Goal: Task Accomplishment & Management: Use online tool/utility

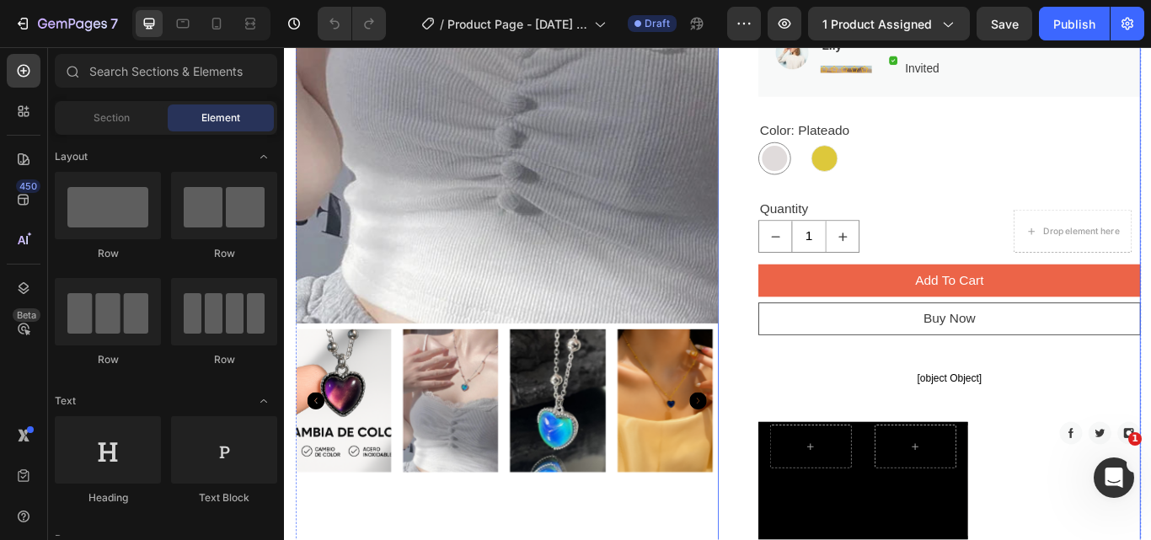
scroll to position [674, 0]
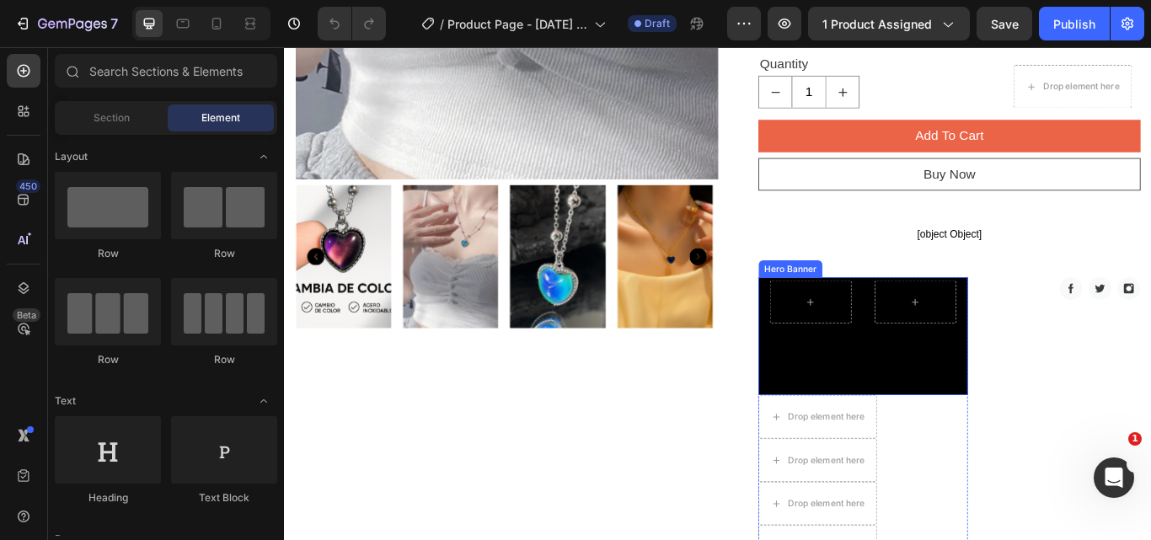
click at [1006, 421] on div "Background Image" at bounding box center [959, 384] width 244 height 137
click at [967, 419] on div "Background Image" at bounding box center [959, 384] width 244 height 137
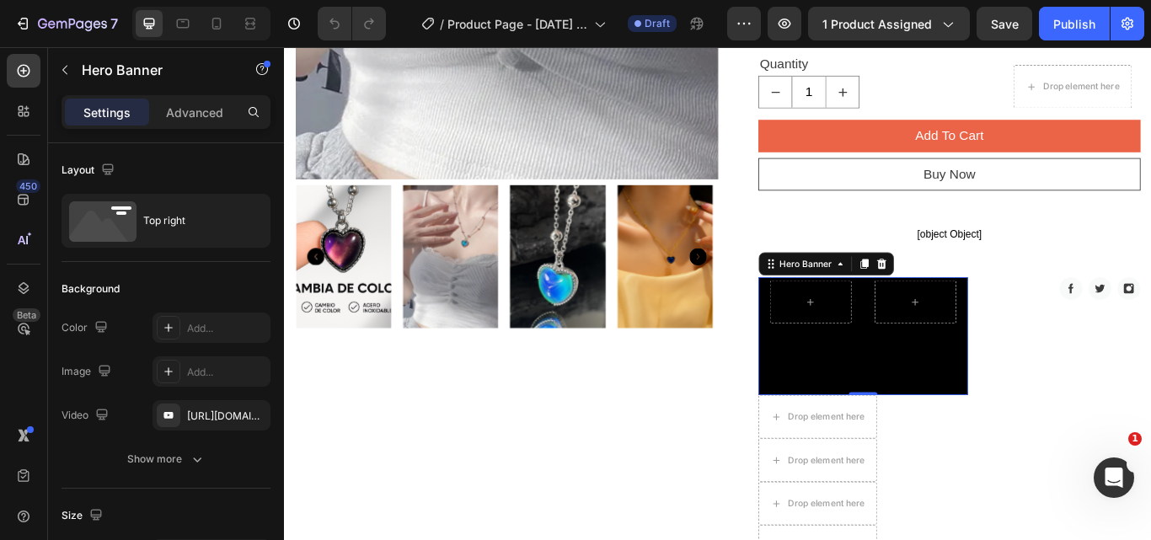
click at [1021, 428] on div "Background Image" at bounding box center [959, 384] width 244 height 137
click at [1021, 427] on div "Background Image" at bounding box center [959, 384] width 244 height 137
click at [198, 372] on div "Add..." at bounding box center [226, 372] width 79 height 15
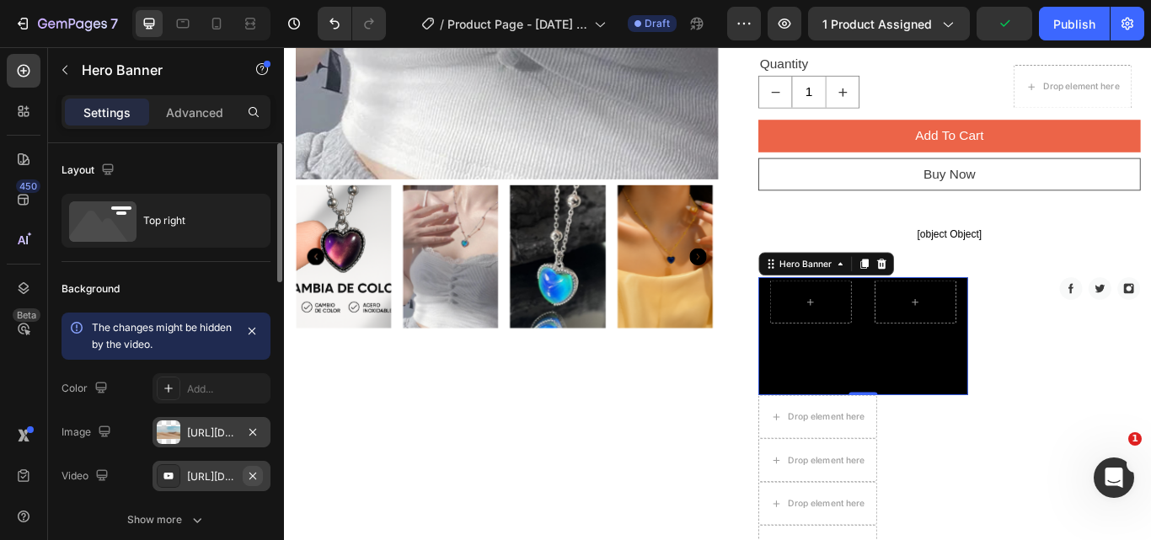
click at [251, 475] on icon "button" at bounding box center [252, 475] width 13 height 13
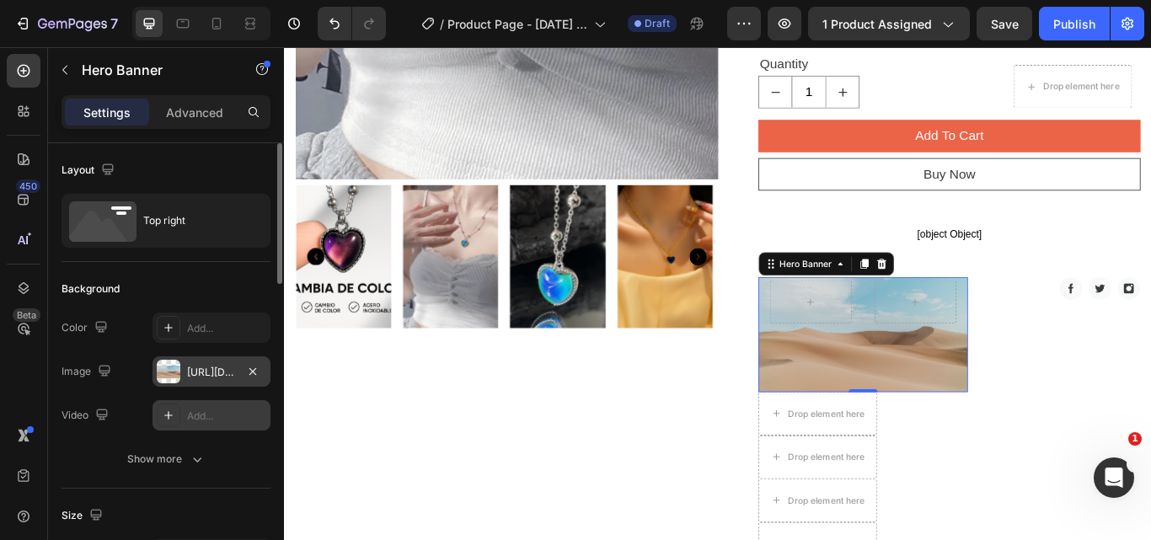
click at [1022, 428] on div "Background Image" at bounding box center [959, 383] width 244 height 134
click at [989, 436] on div "Background Image" at bounding box center [959, 383] width 244 height 134
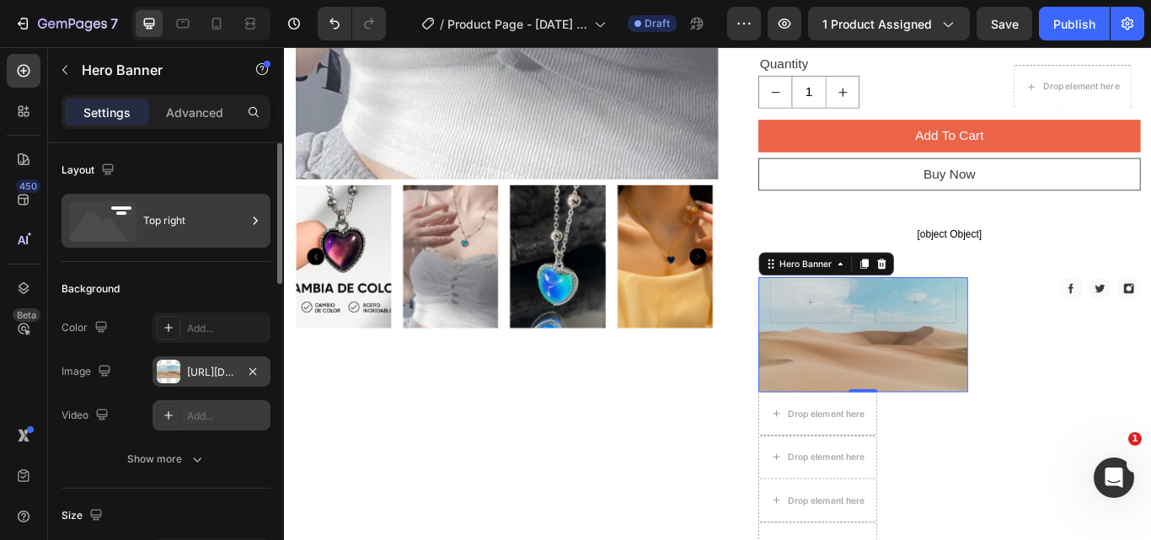
click at [225, 228] on div "Top right" at bounding box center [194, 220] width 103 height 39
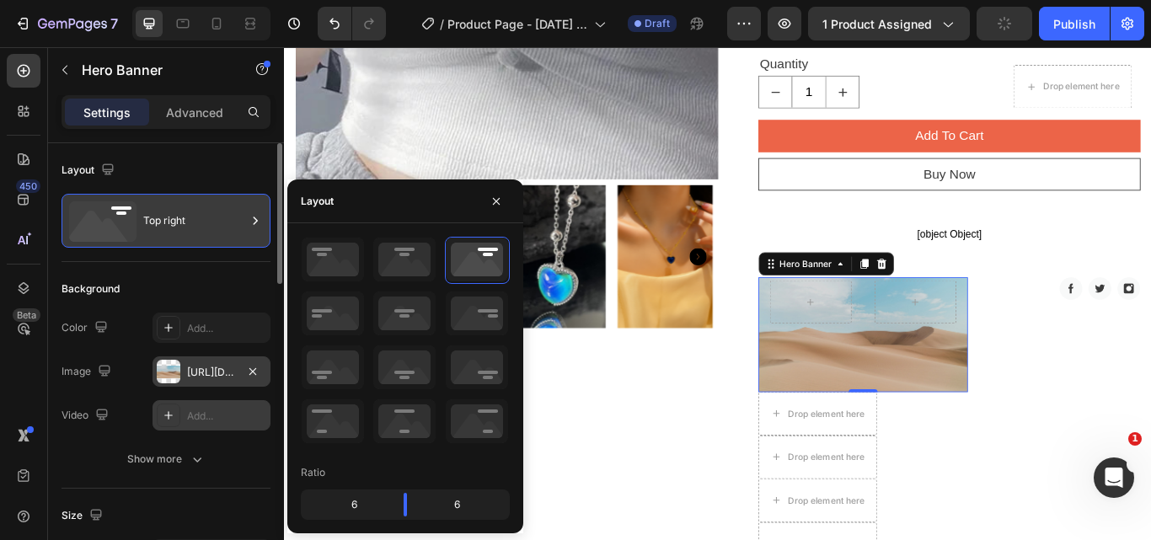
click at [225, 228] on div "Top right" at bounding box center [194, 220] width 103 height 39
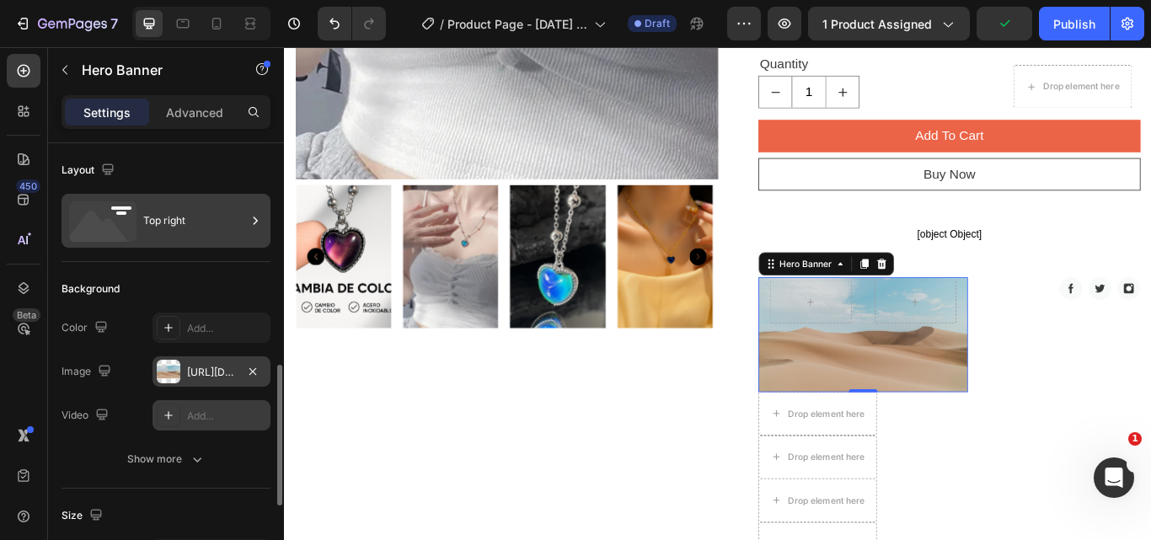
scroll to position [169, 0]
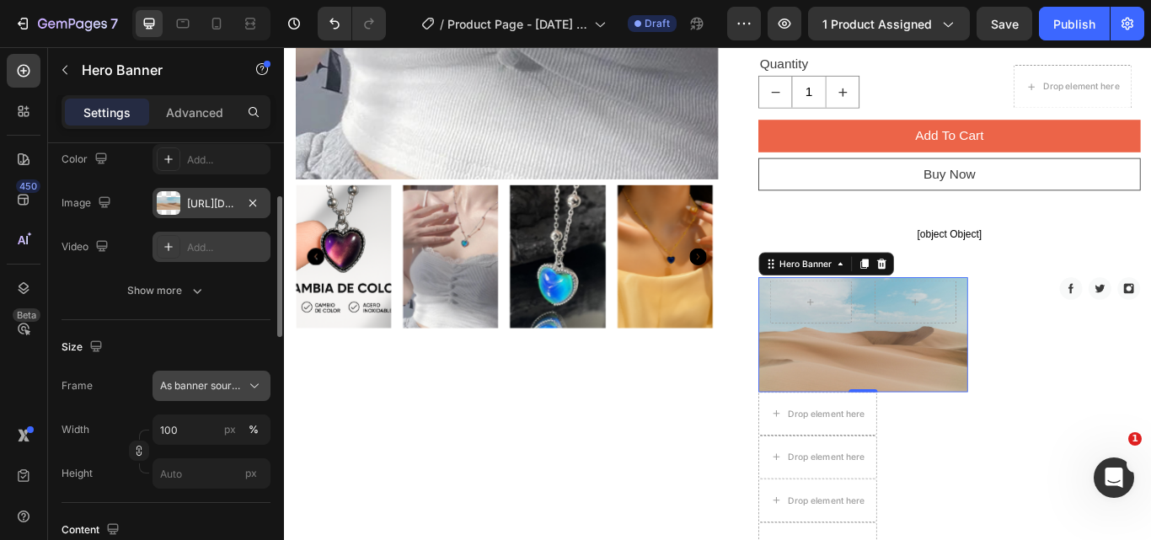
click at [249, 379] on icon at bounding box center [254, 386] width 17 height 17
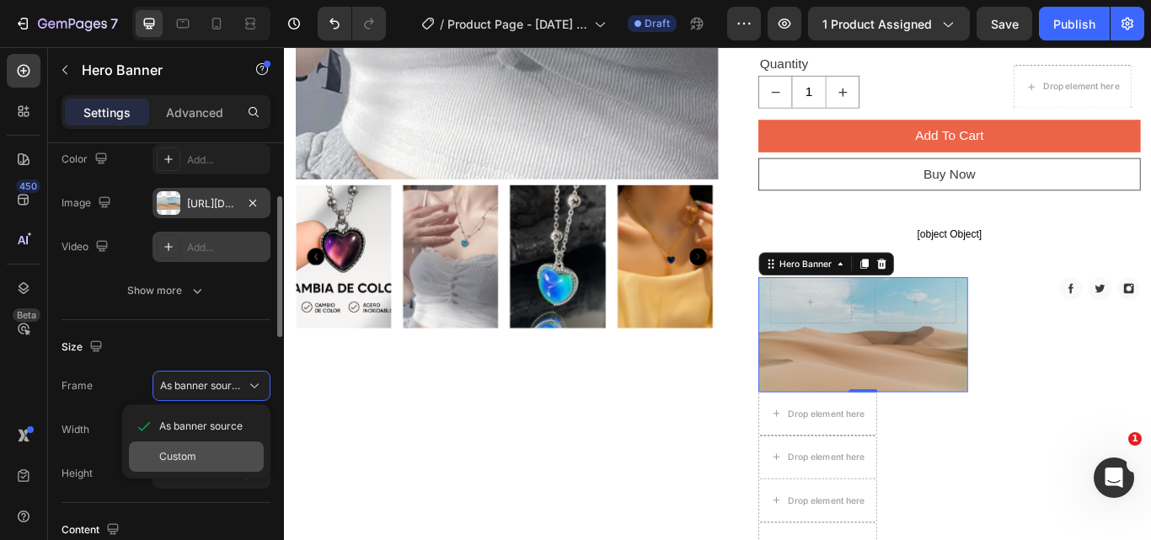
click at [205, 450] on div "Custom" at bounding box center [208, 456] width 98 height 15
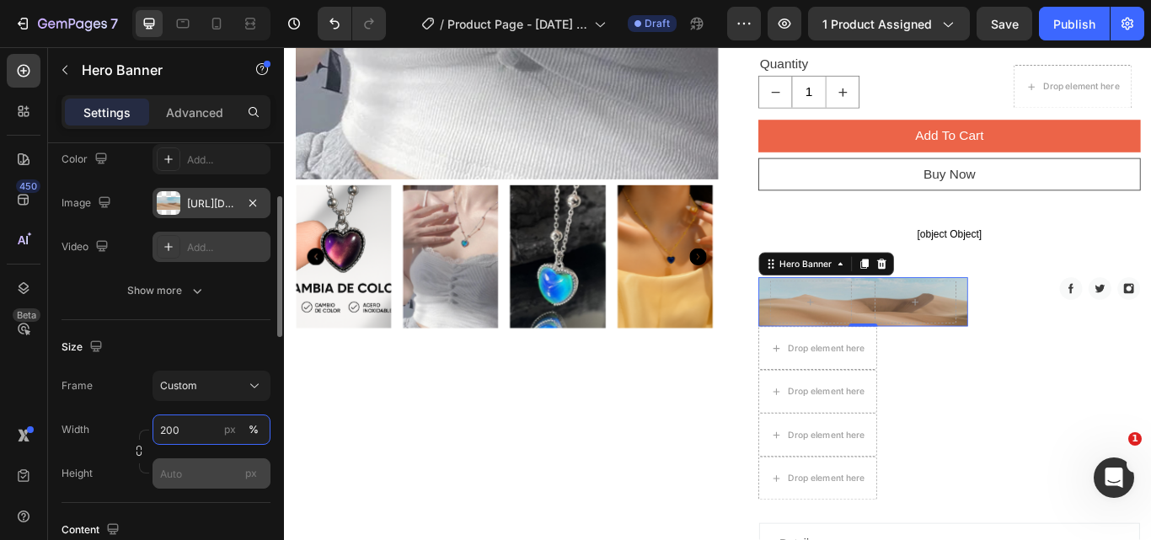
type input "200"
click at [185, 468] on input "px" at bounding box center [212, 473] width 118 height 30
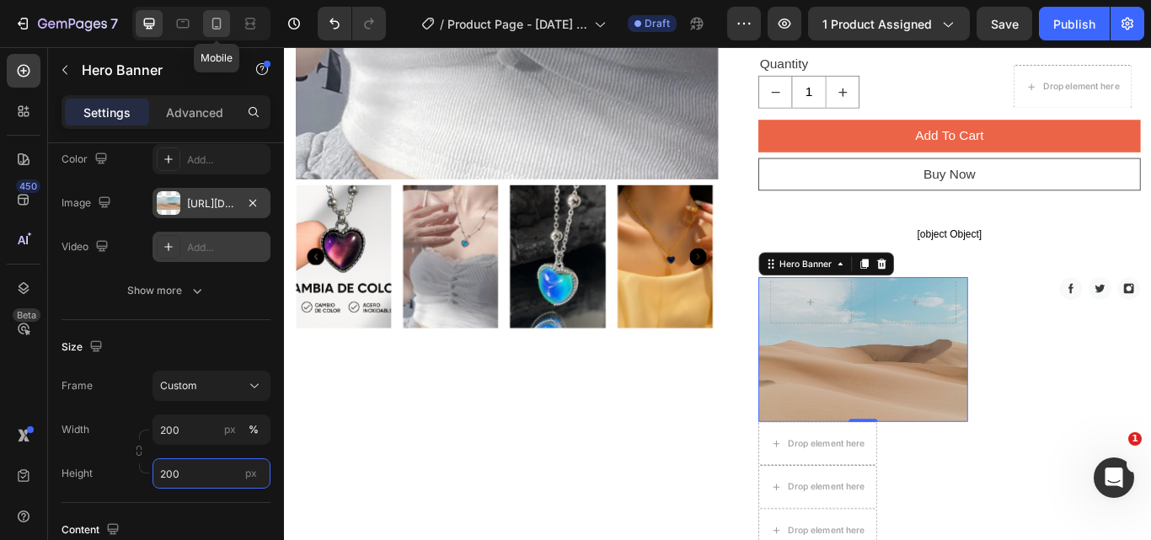
type input "200"
click at [215, 18] on icon at bounding box center [216, 24] width 9 height 12
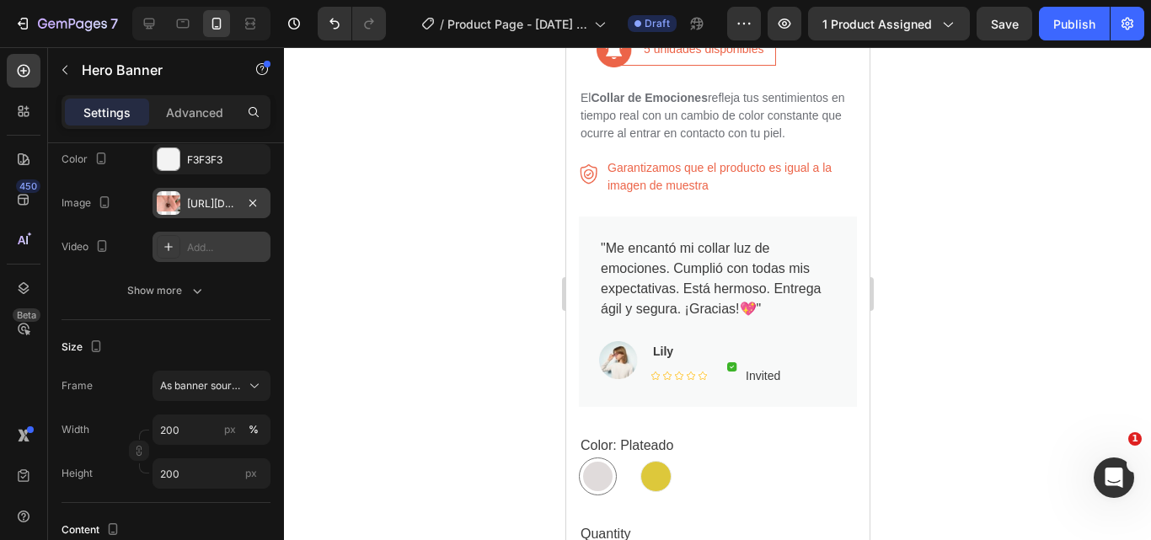
type input "100"
type input "Auto"
type input "100%"
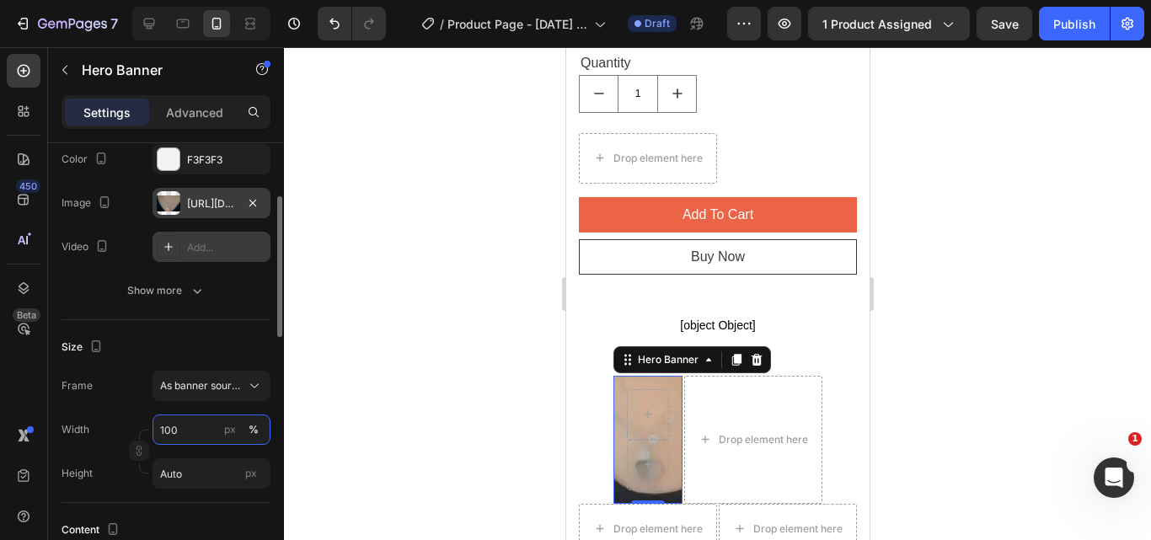
click at [168, 430] on input "100" at bounding box center [212, 430] width 118 height 30
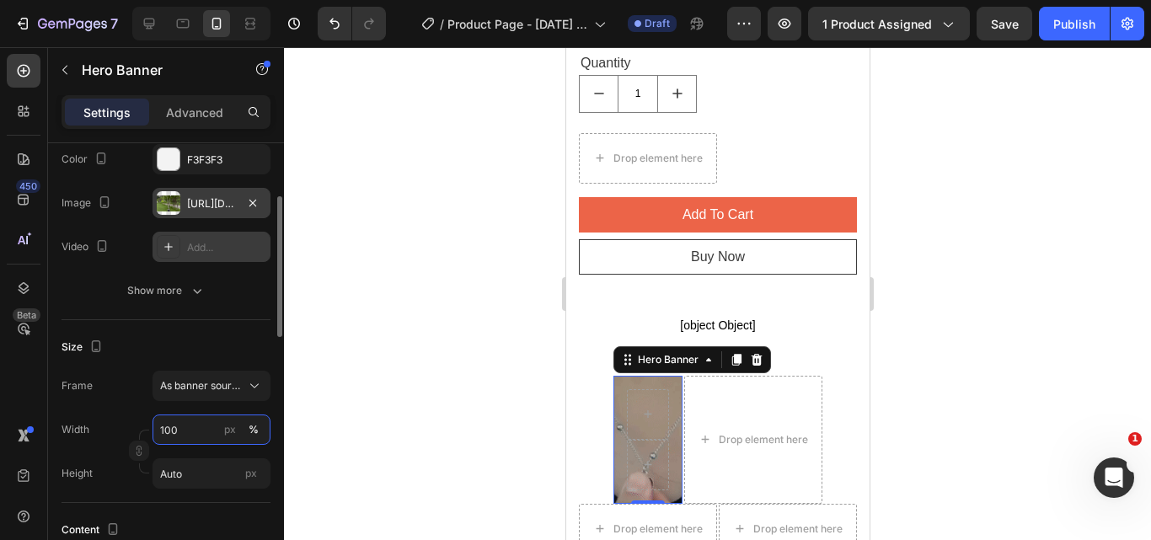
click at [168, 430] on input "100" at bounding box center [212, 430] width 118 height 30
type input "200"
click at [174, 472] on input "Auto" at bounding box center [212, 473] width 118 height 30
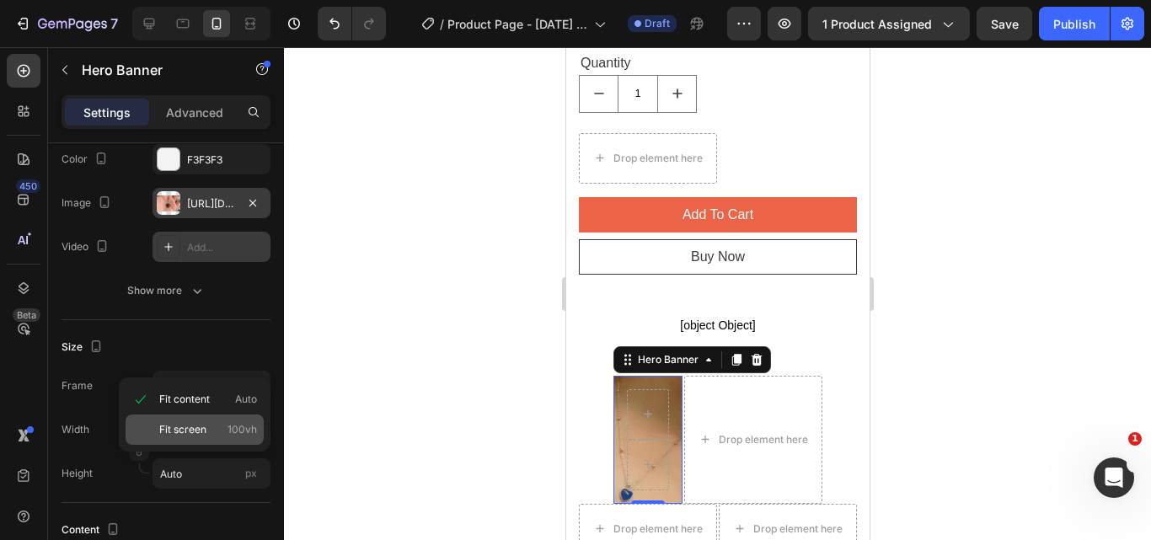
click at [174, 422] on span "Fit screen" at bounding box center [182, 429] width 47 height 15
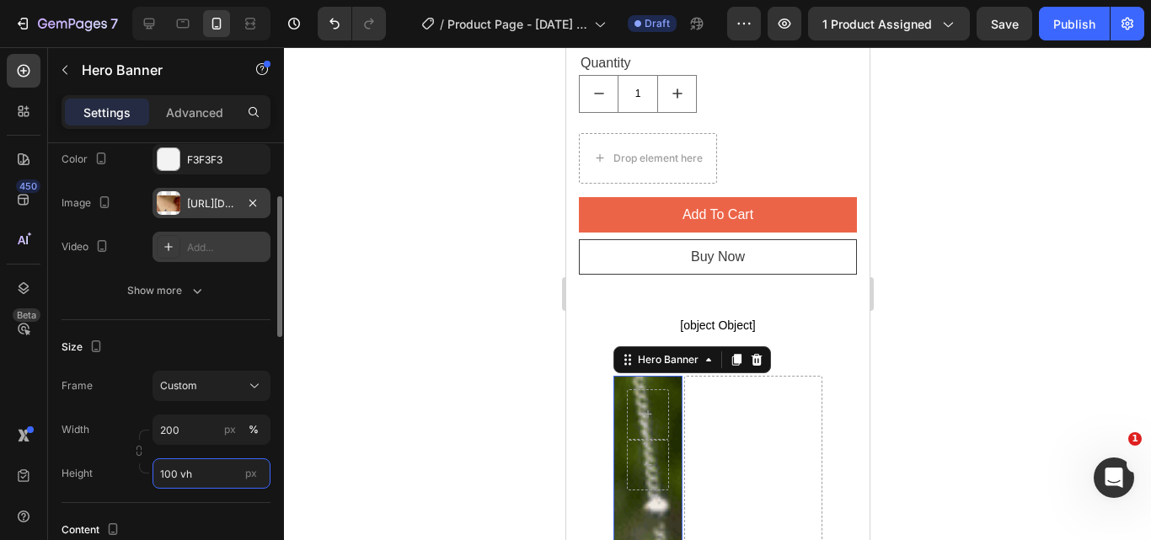
click at [174, 473] on input "100 vh" at bounding box center [212, 473] width 118 height 30
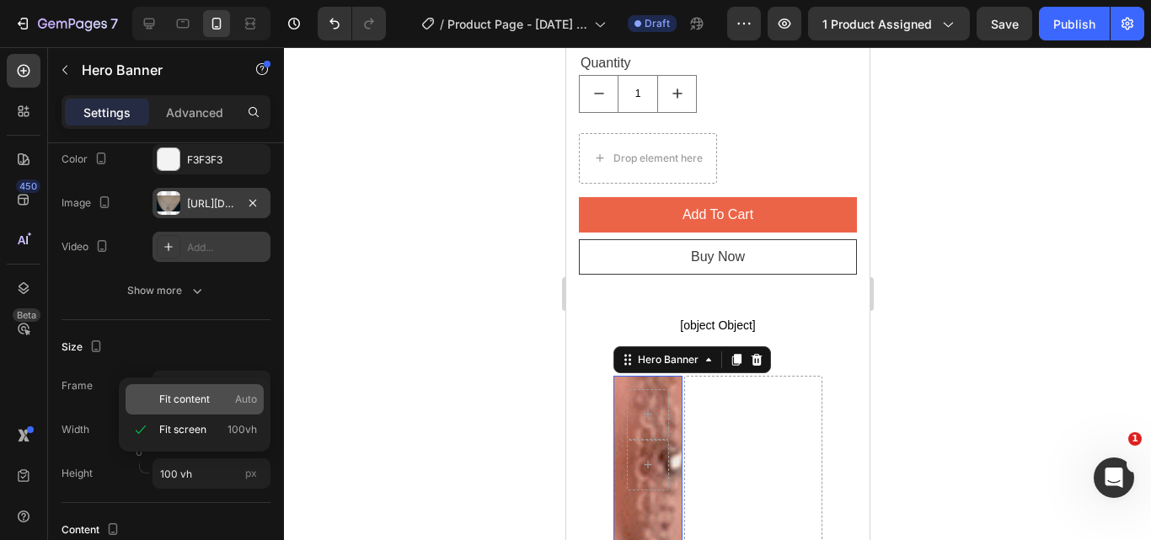
click at [190, 403] on span "Fit content" at bounding box center [184, 399] width 51 height 15
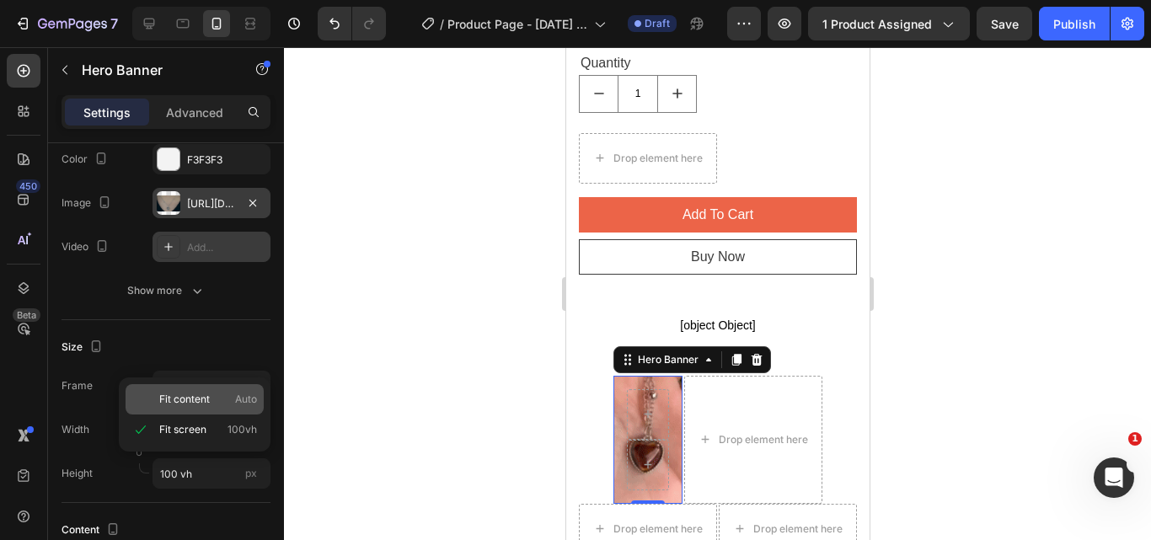
type input "Auto"
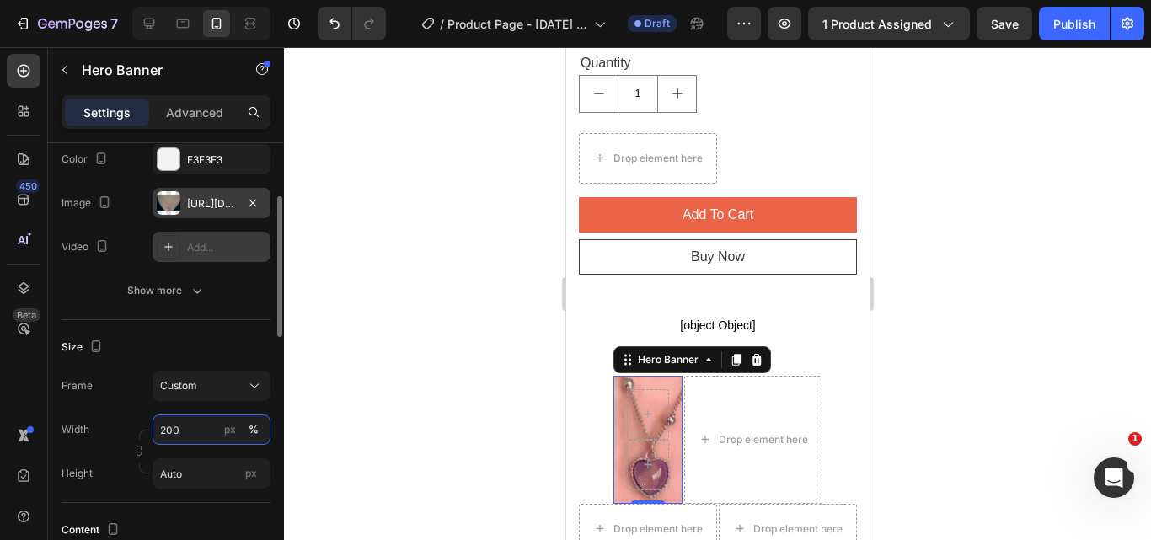
click at [167, 428] on input "200" at bounding box center [212, 430] width 118 height 30
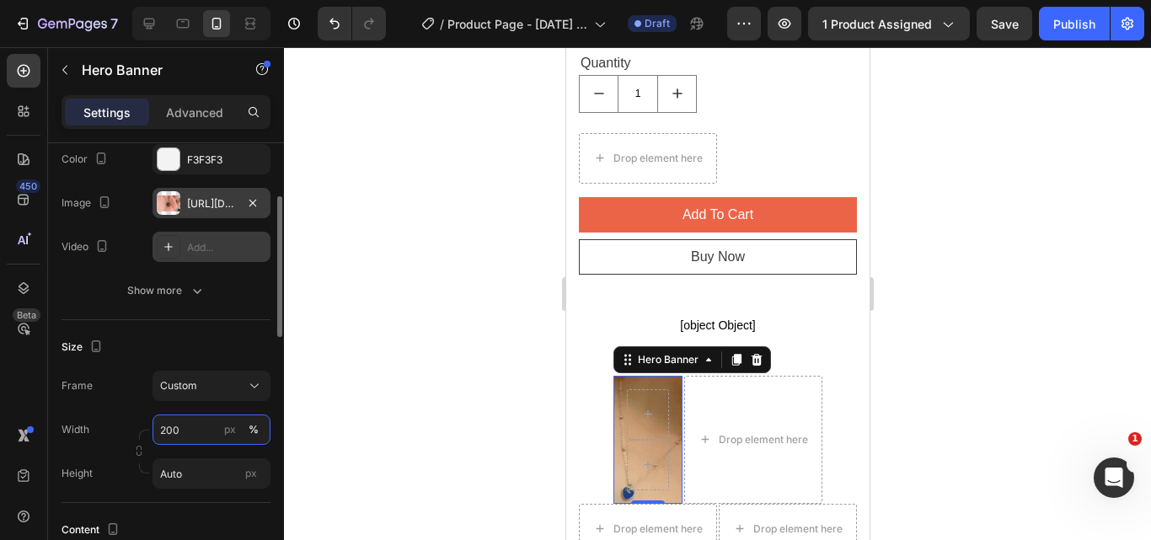
click at [167, 428] on input "200" at bounding box center [212, 430] width 118 height 30
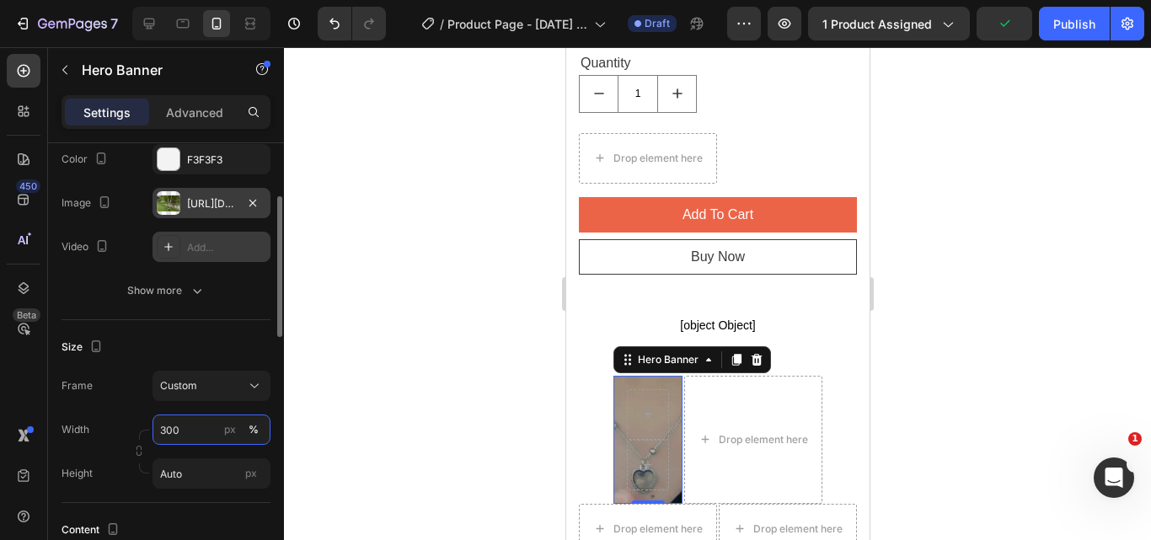
type input "300"
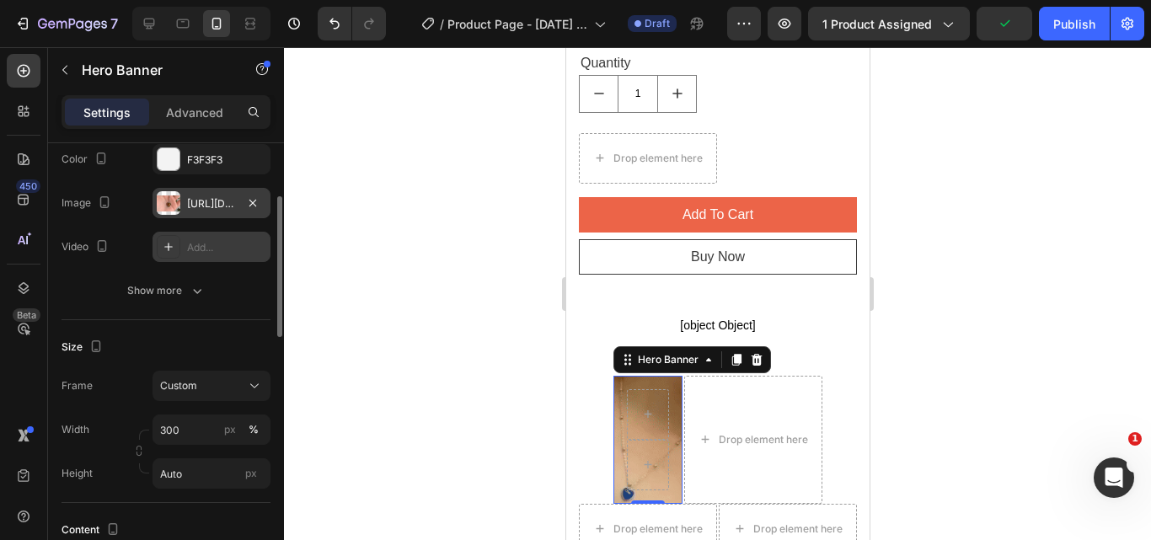
click at [222, 337] on div "Size" at bounding box center [166, 347] width 209 height 27
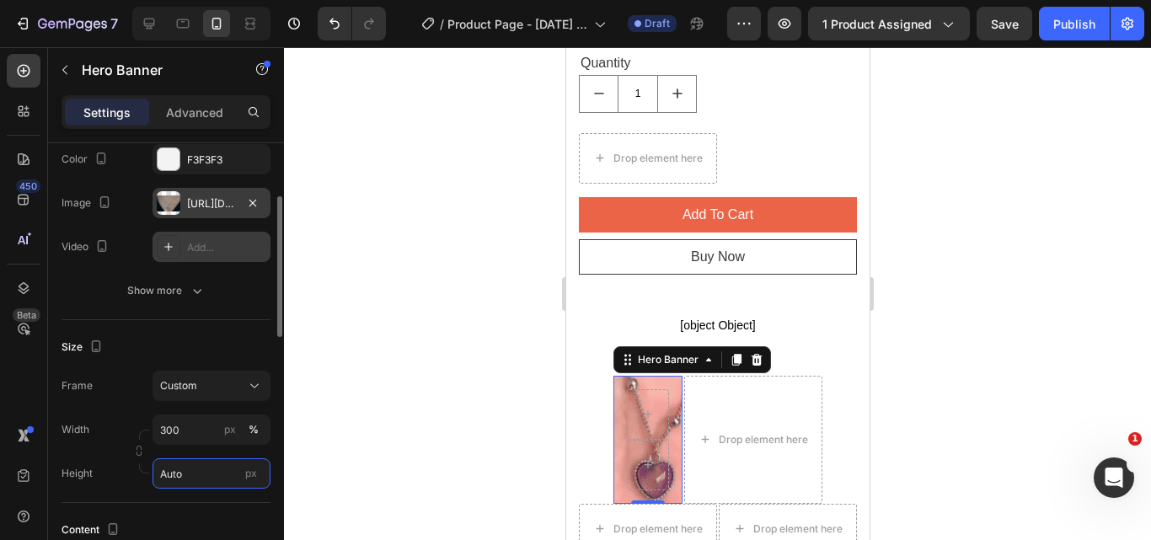
click at [188, 469] on input "Auto" at bounding box center [212, 473] width 118 height 30
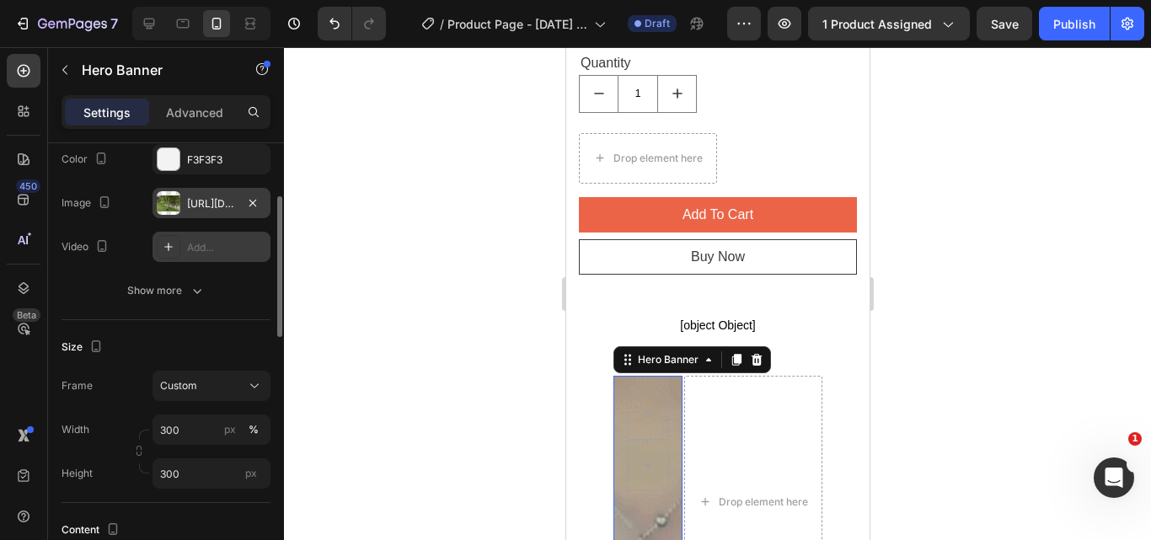
click at [122, 456] on div "Width 300 px % Height 300 px" at bounding box center [166, 452] width 209 height 74
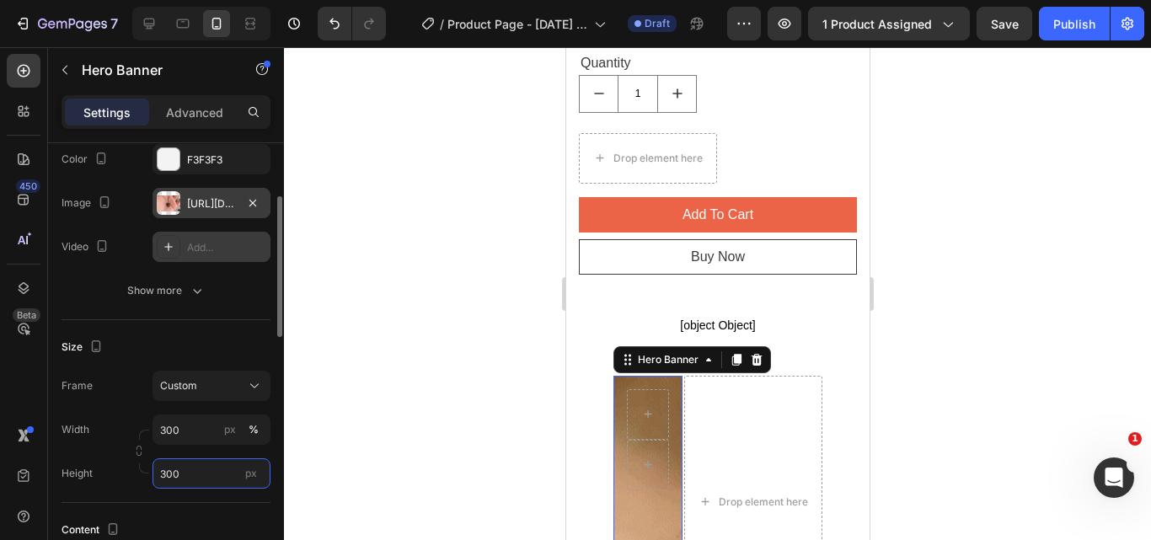
click at [169, 471] on input "300" at bounding box center [212, 473] width 118 height 30
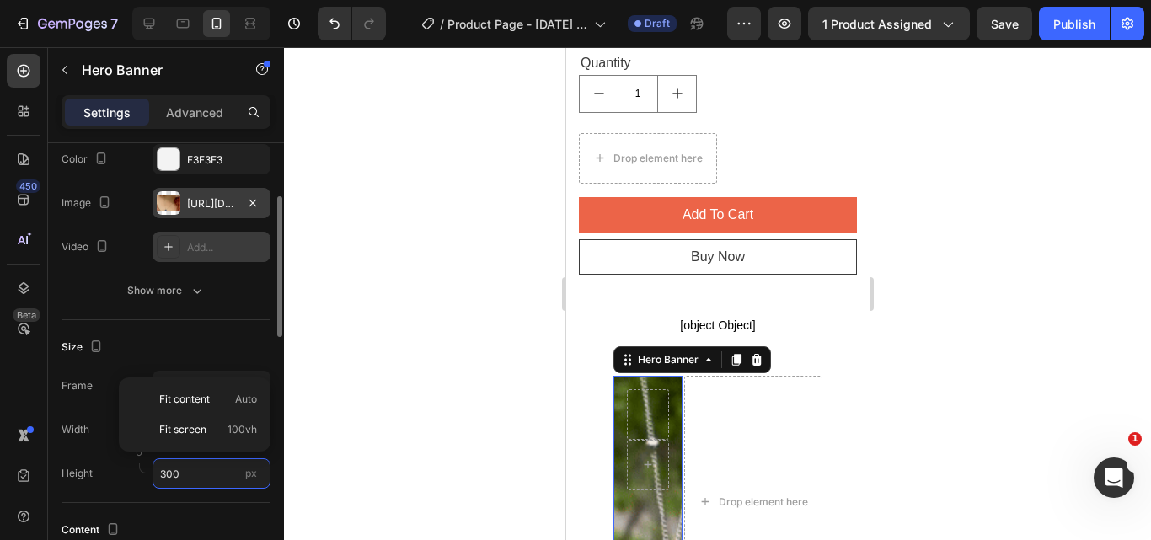
click at [169, 471] on input "300" at bounding box center [212, 473] width 118 height 30
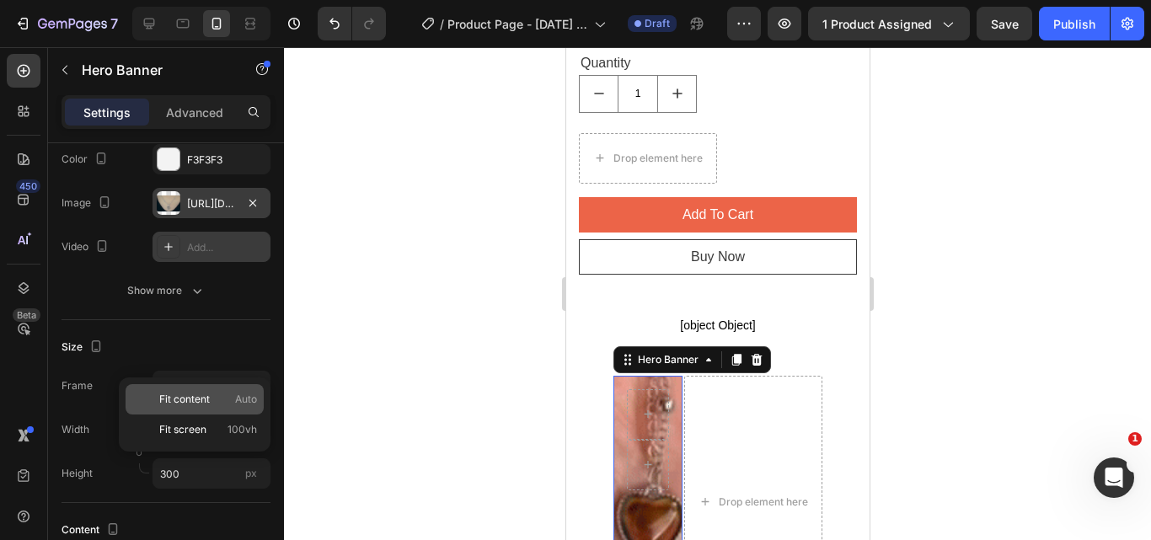
click at [198, 404] on span "Fit content" at bounding box center [184, 399] width 51 height 15
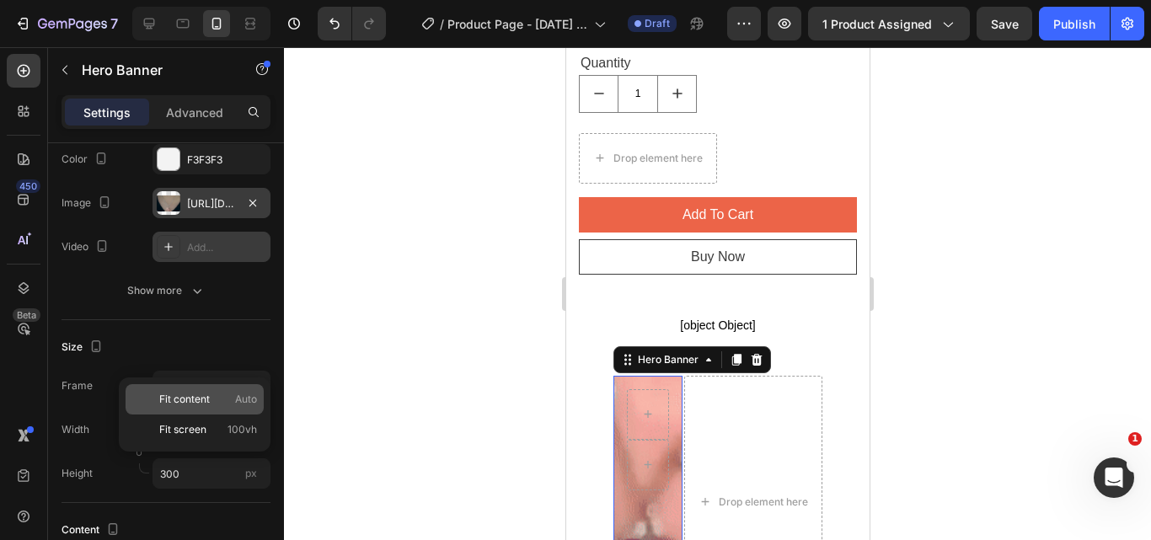
type input "Auto"
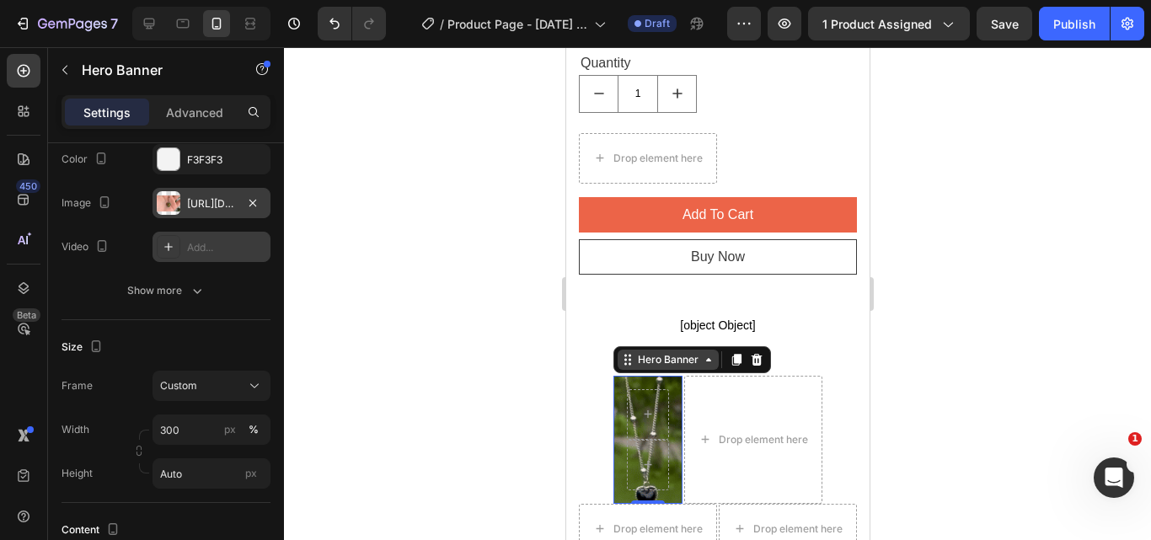
click at [707, 353] on icon at bounding box center [707, 359] width 13 height 13
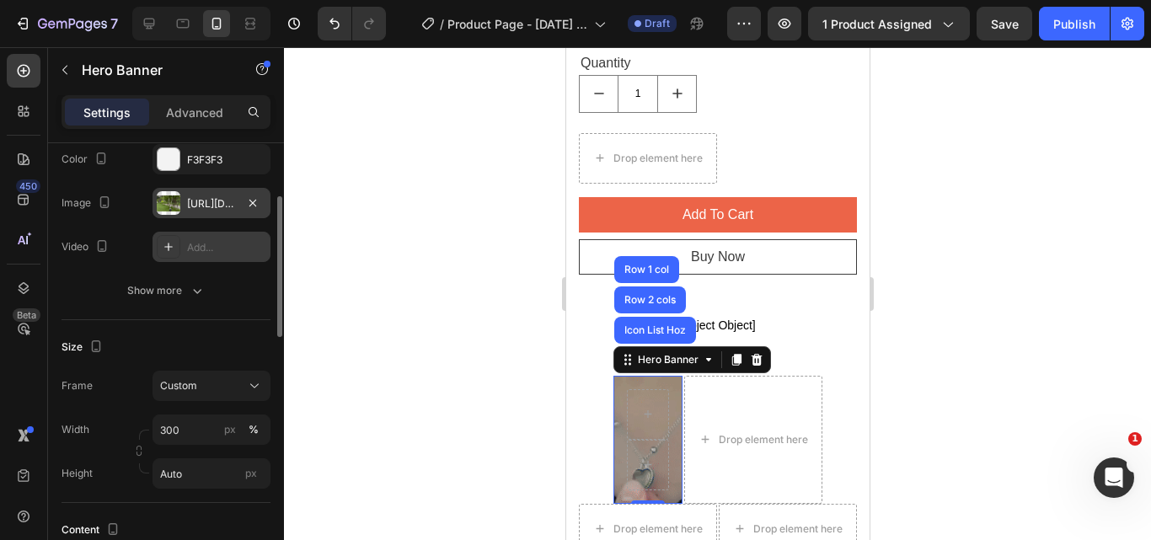
click at [234, 341] on div "Size" at bounding box center [166, 347] width 209 height 27
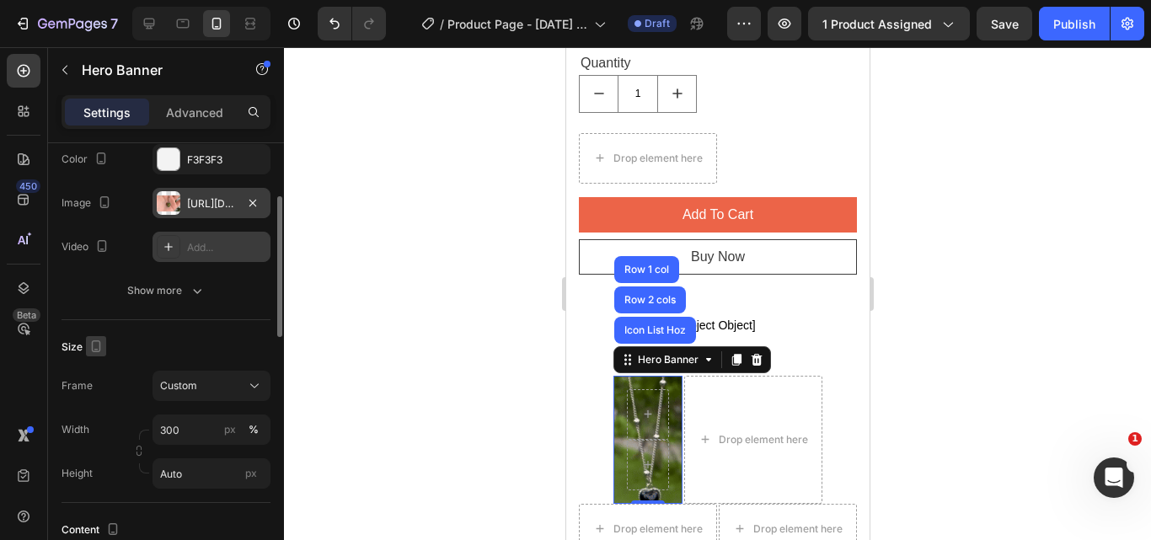
click at [88, 344] on icon "button" at bounding box center [96, 346] width 17 height 17
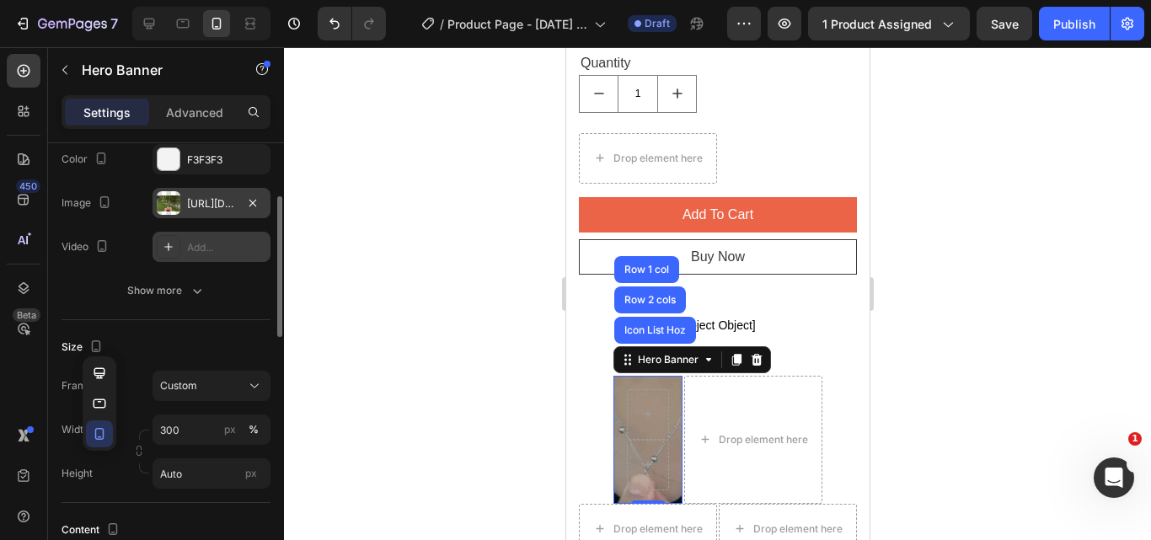
click at [177, 343] on div "Size" at bounding box center [166, 347] width 209 height 27
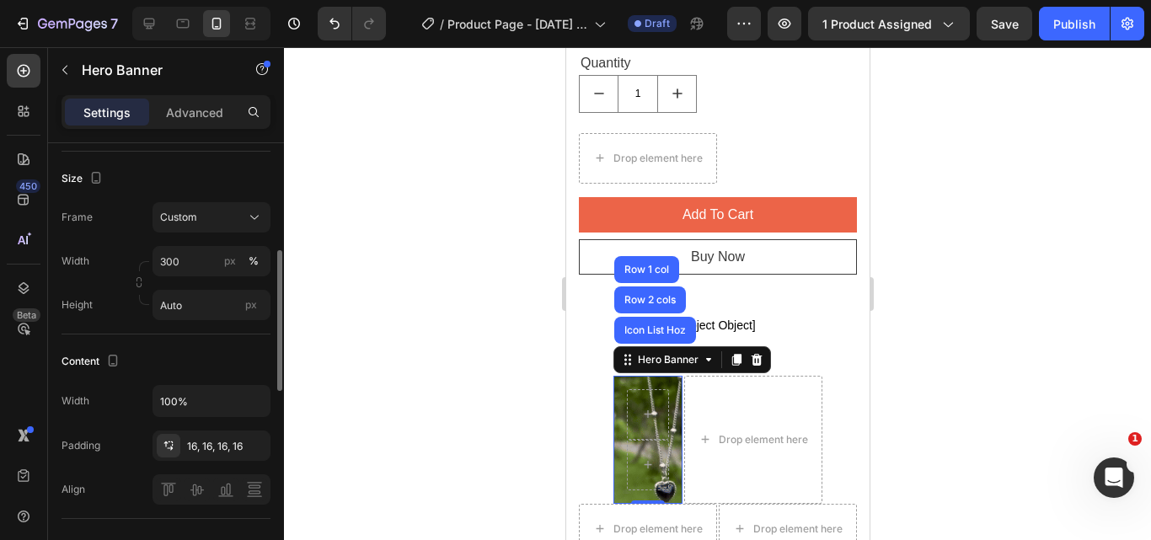
scroll to position [421, 0]
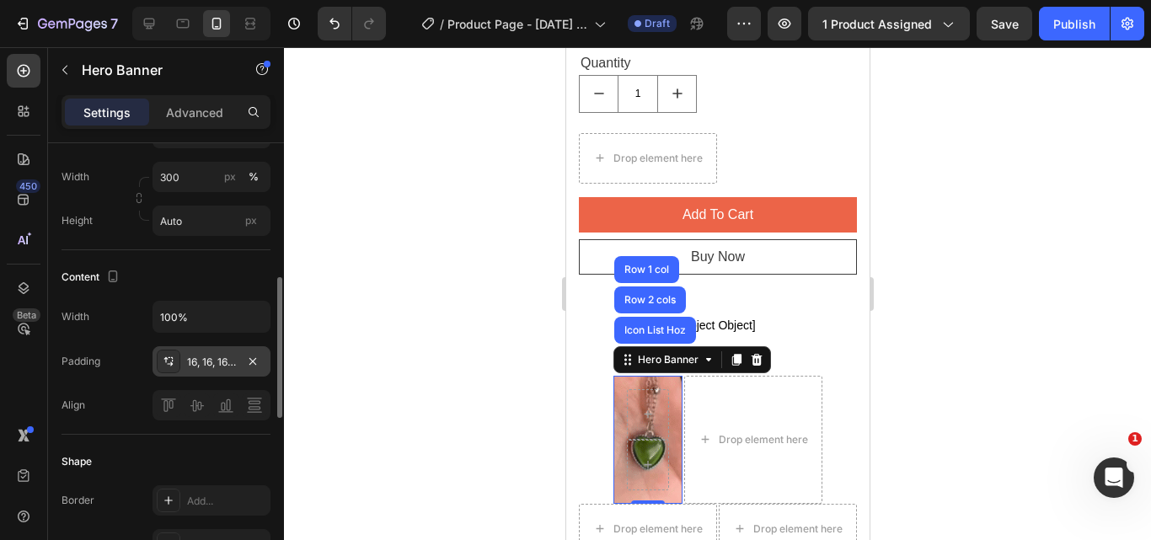
click at [191, 358] on div "16, 16, 16, 16" at bounding box center [211, 362] width 49 height 15
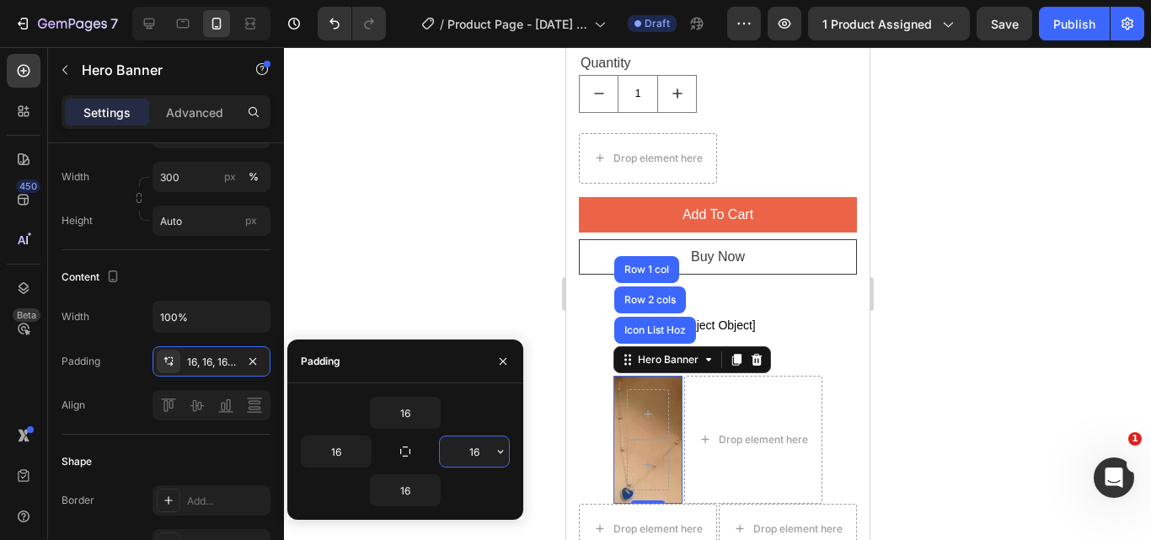
click at [475, 459] on input "16" at bounding box center [474, 452] width 69 height 30
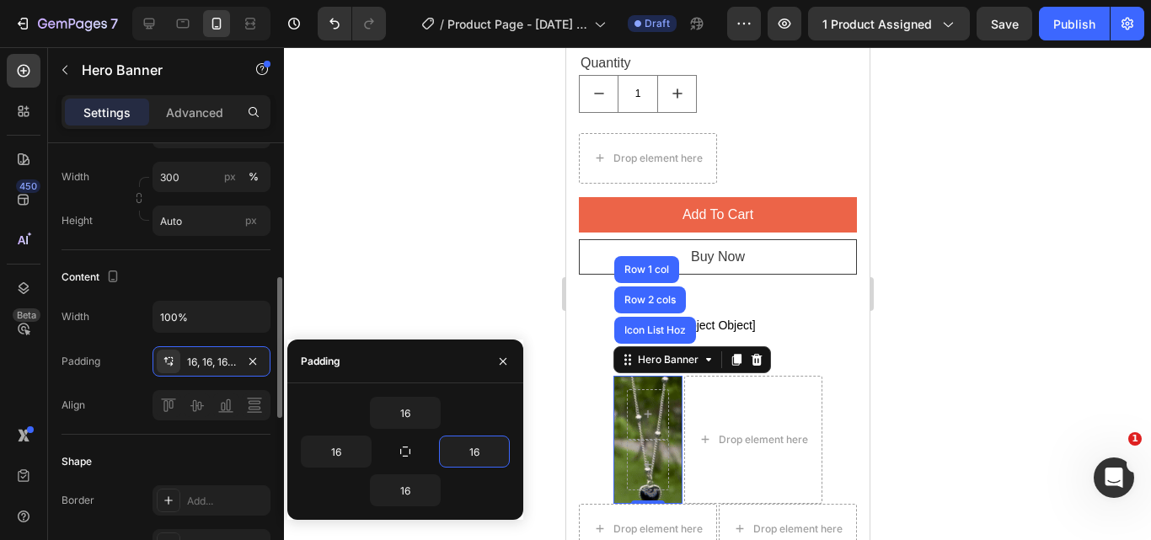
click at [110, 338] on div "Width 100% Padding 16, 16, 16, 16 Align" at bounding box center [166, 361] width 209 height 120
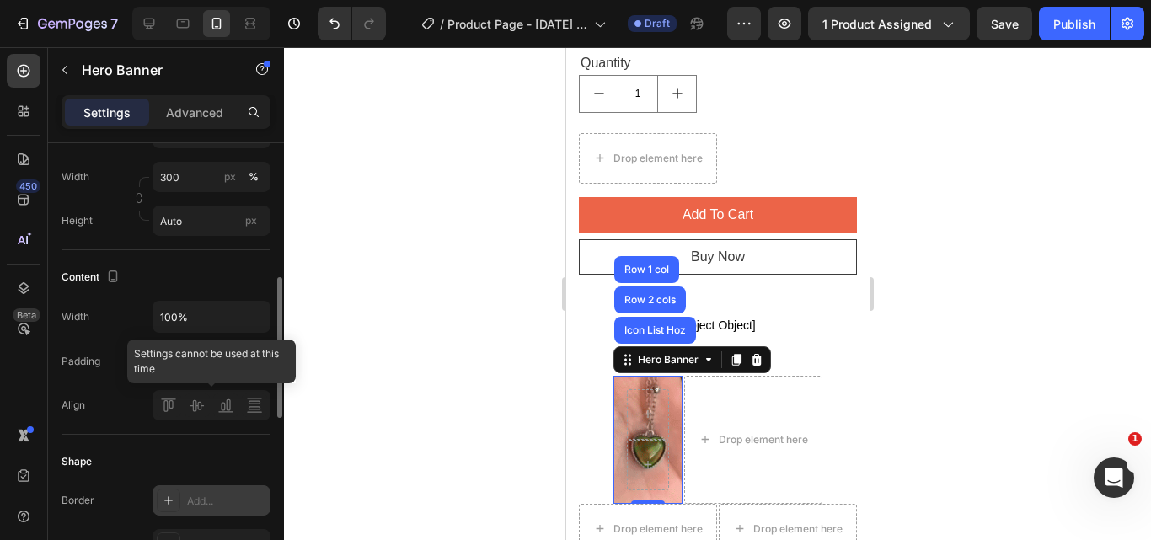
scroll to position [506, 0]
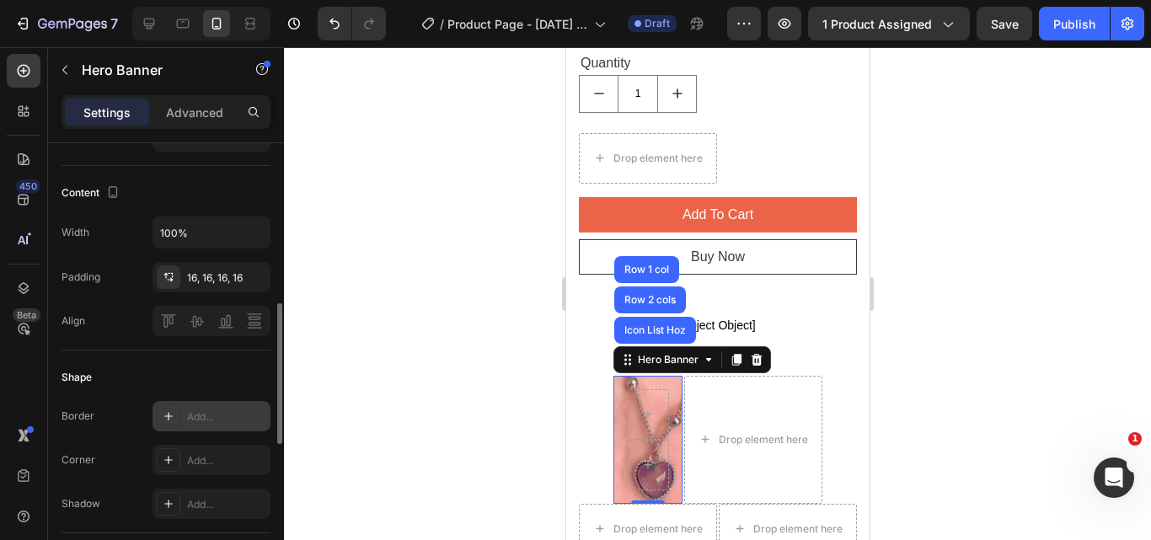
click at [185, 409] on div "Add..." at bounding box center [212, 416] width 118 height 30
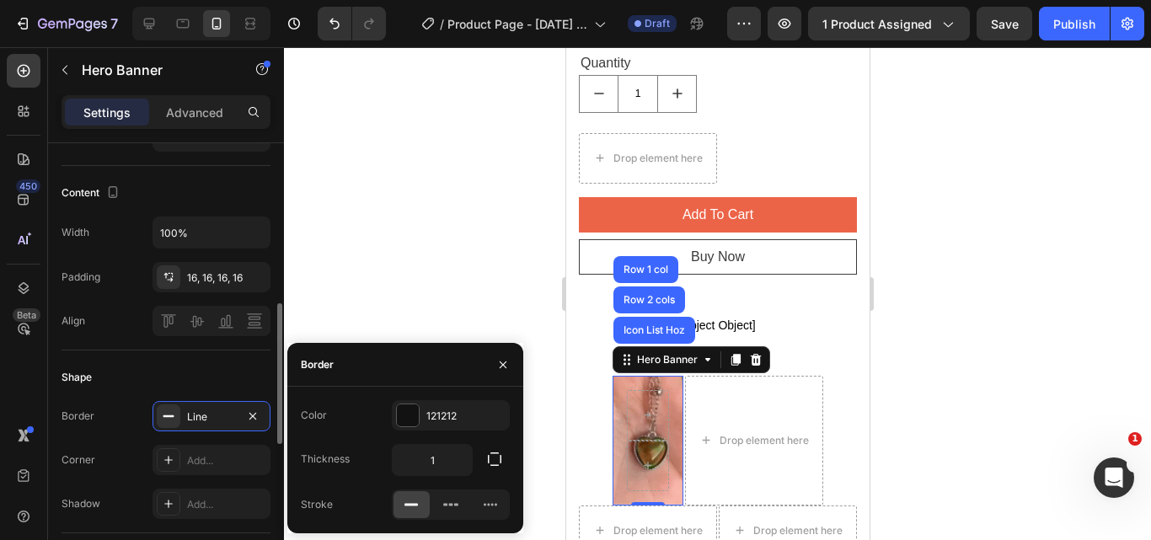
click at [196, 376] on div "Shape" at bounding box center [166, 377] width 209 height 27
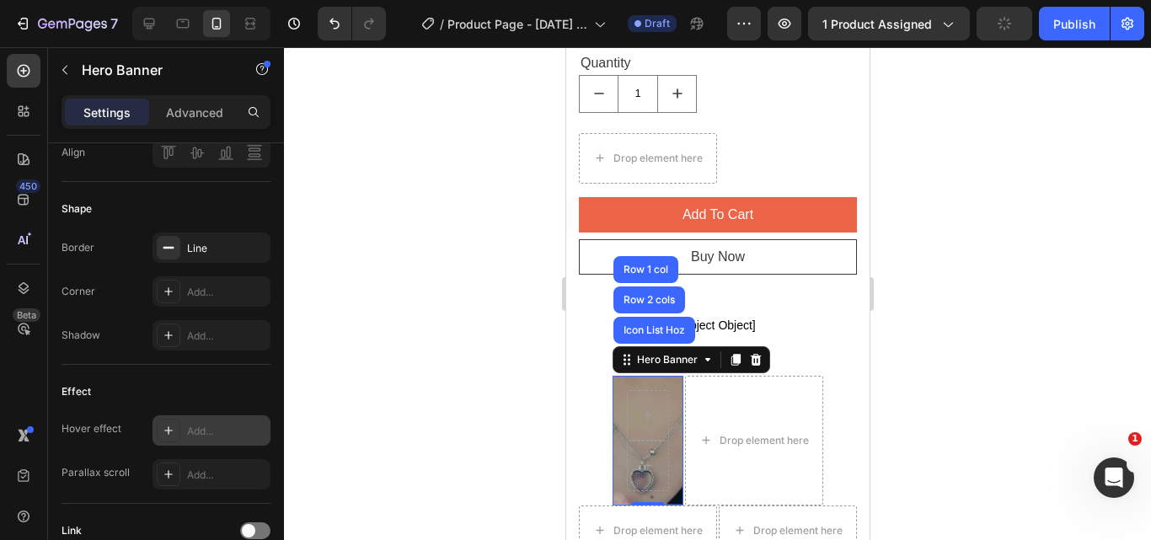
scroll to position [843, 0]
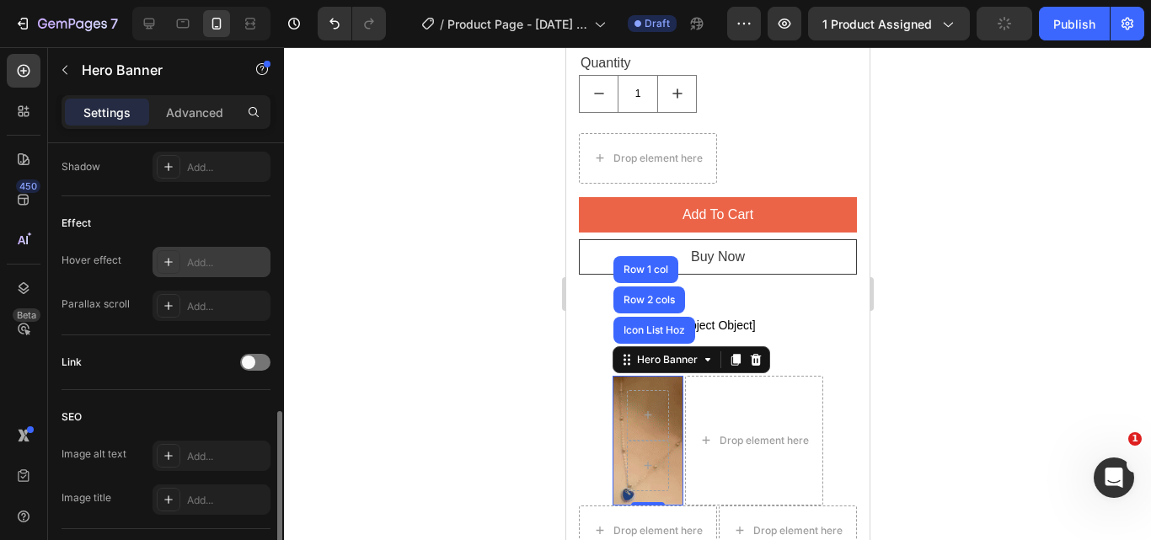
click at [185, 269] on div "Add..." at bounding box center [212, 262] width 118 height 30
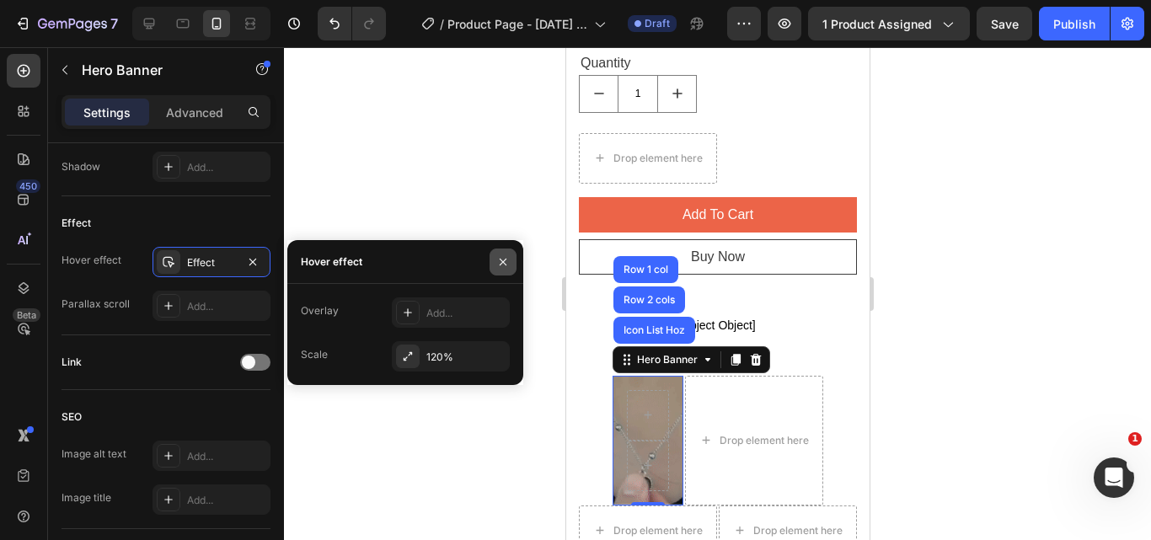
click at [504, 264] on icon "button" at bounding box center [502, 261] width 13 height 13
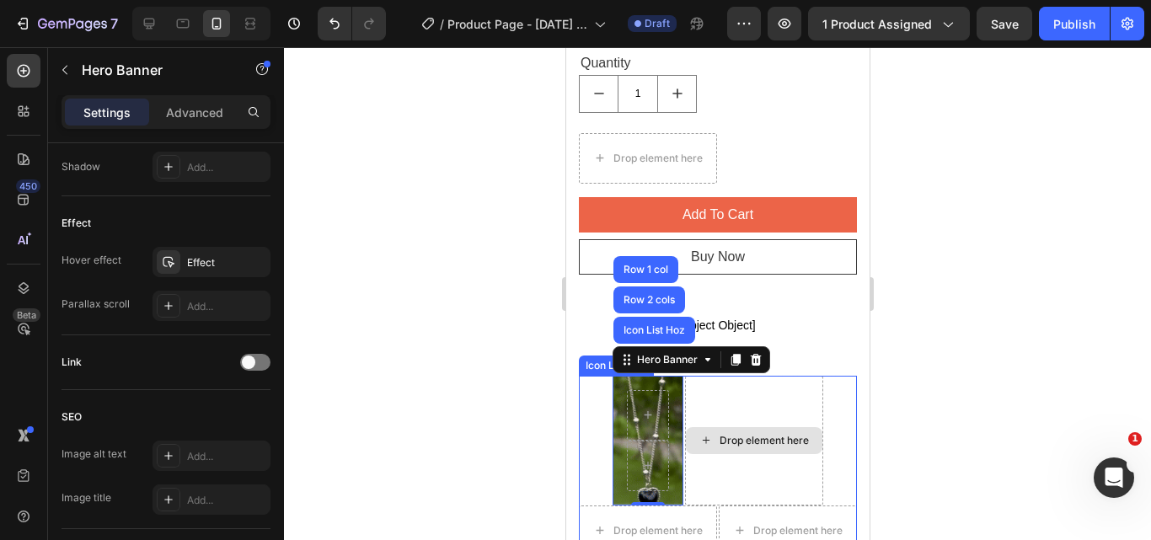
click at [749, 434] on div "Drop element here" at bounding box center [763, 440] width 89 height 13
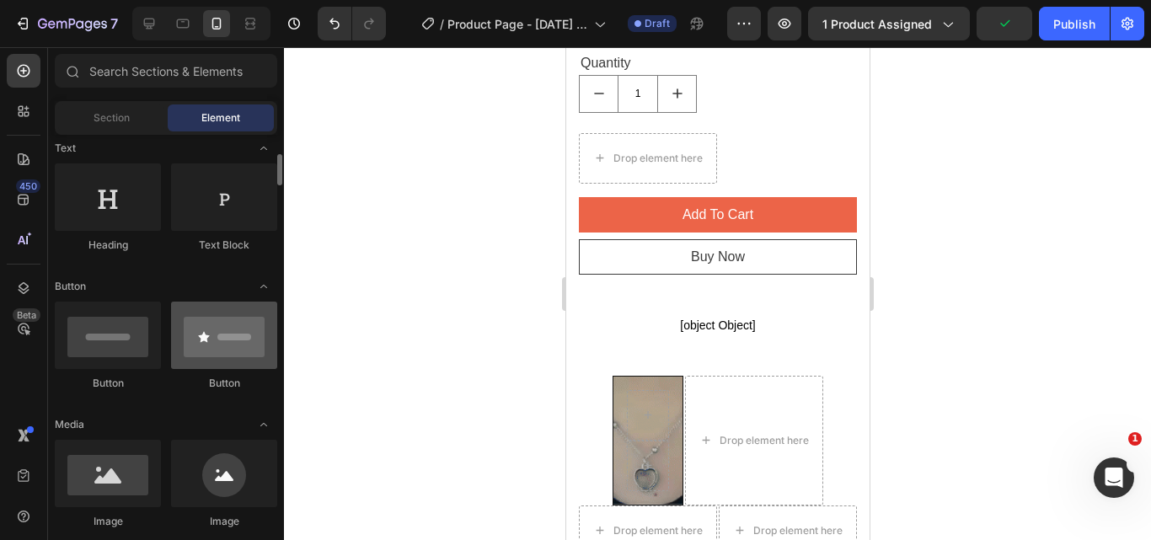
scroll to position [337, 0]
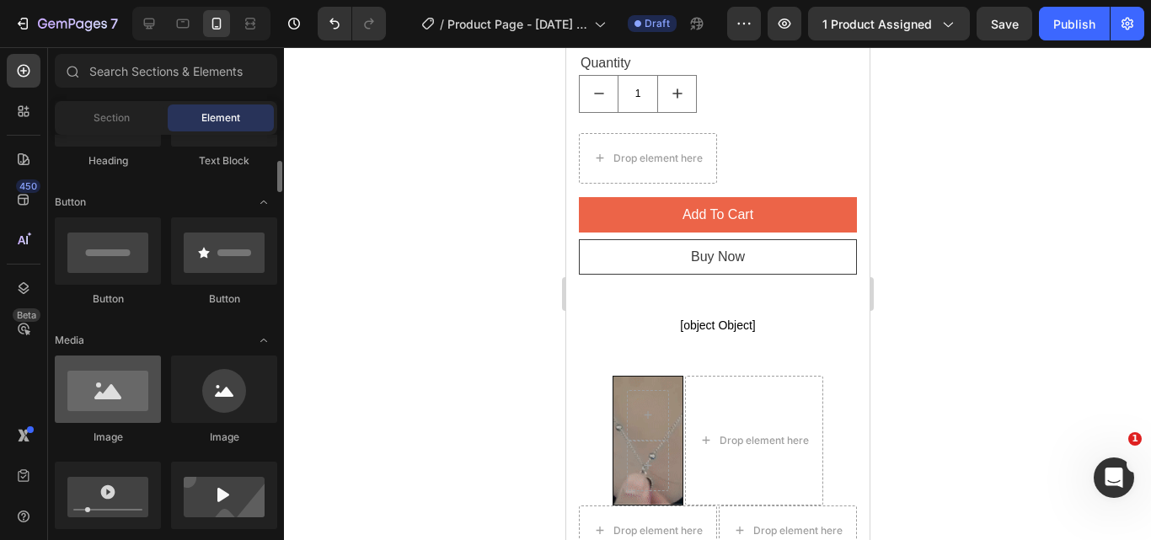
click at [137, 400] on div at bounding box center [108, 389] width 106 height 67
click at [110, 392] on div at bounding box center [108, 389] width 106 height 67
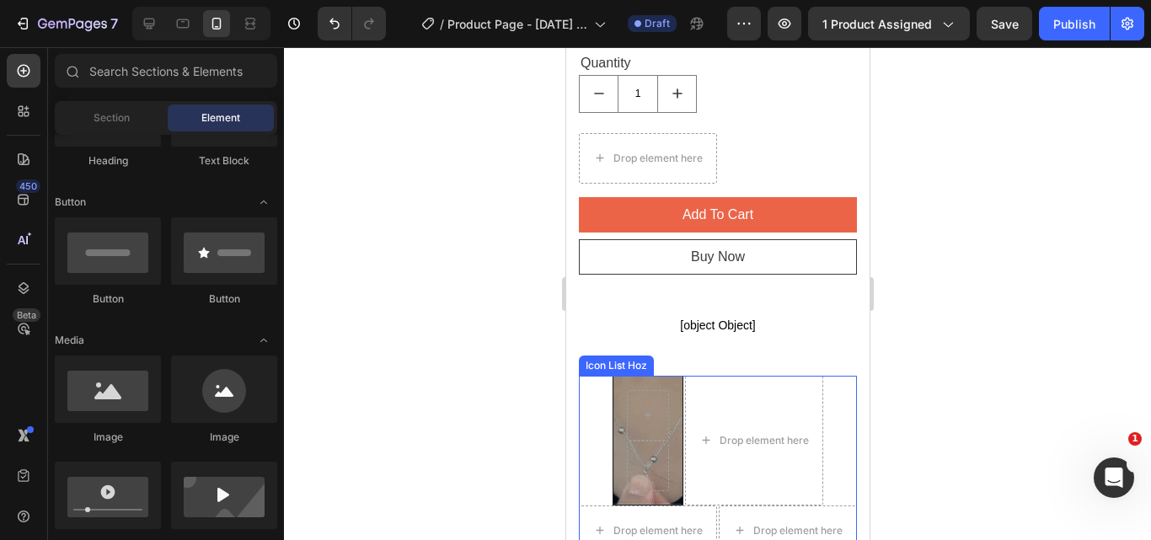
click at [736, 437] on div "Drop element here" at bounding box center [753, 441] width 138 height 130
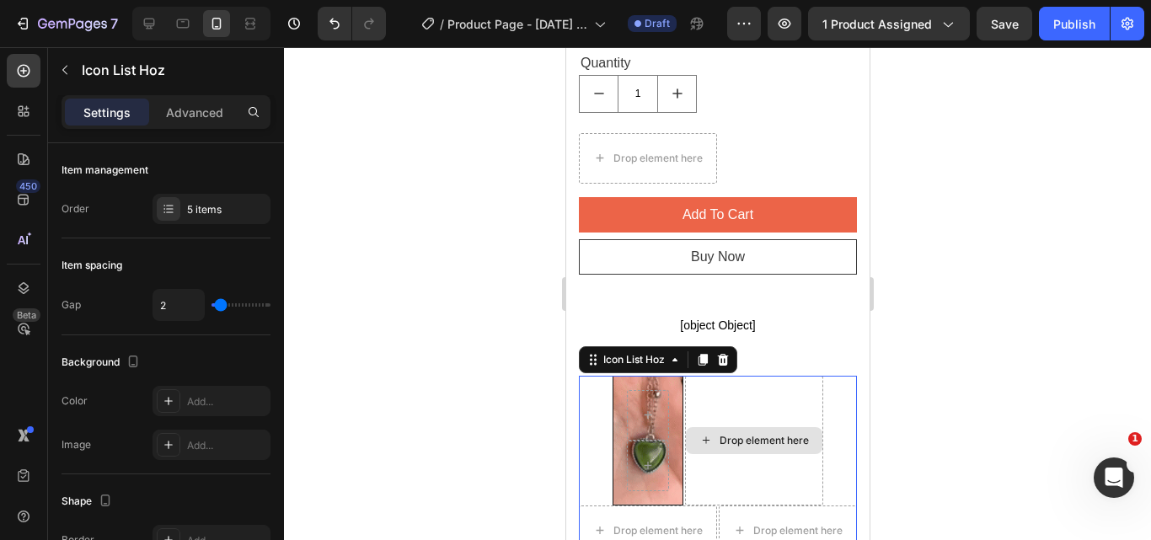
click at [734, 427] on div "Drop element here" at bounding box center [753, 440] width 137 height 27
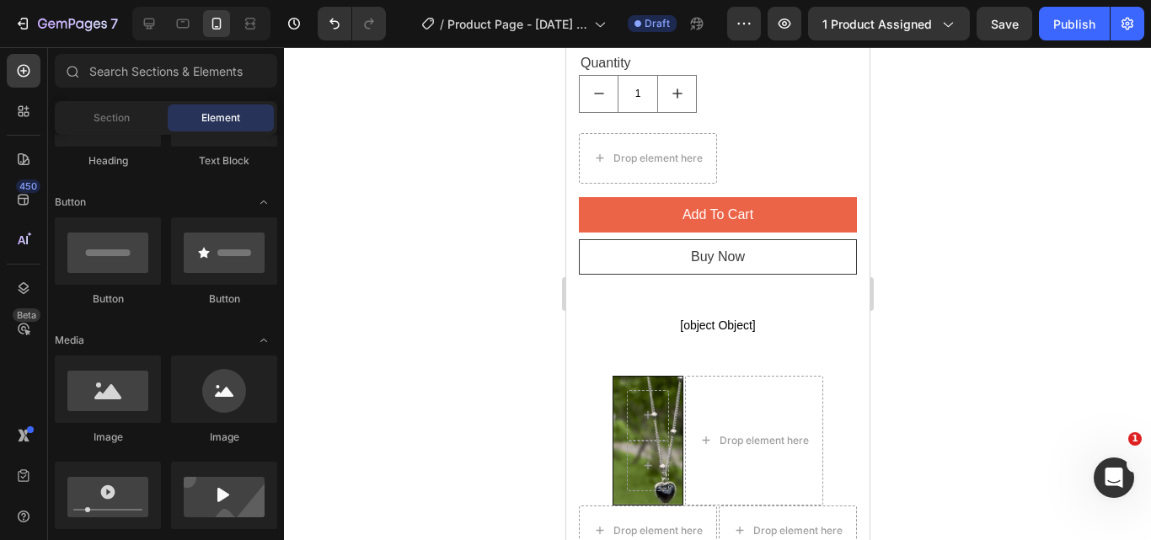
click at [195, 399] on div at bounding box center [224, 389] width 106 height 67
click at [116, 395] on div at bounding box center [108, 389] width 106 height 67
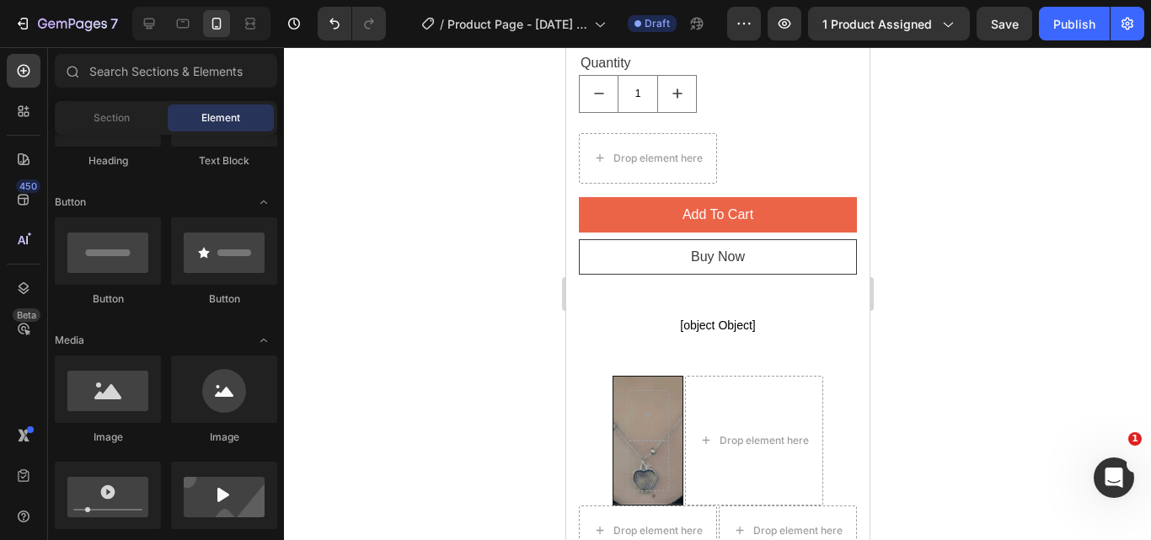
click at [116, 395] on div at bounding box center [108, 389] width 106 height 67
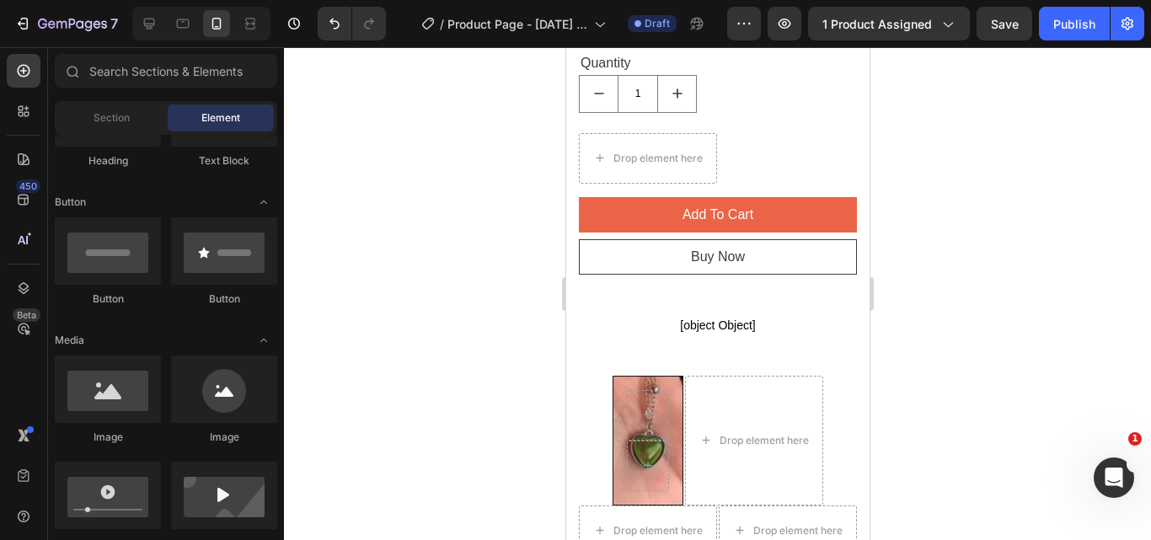
click at [116, 395] on div at bounding box center [108, 389] width 106 height 67
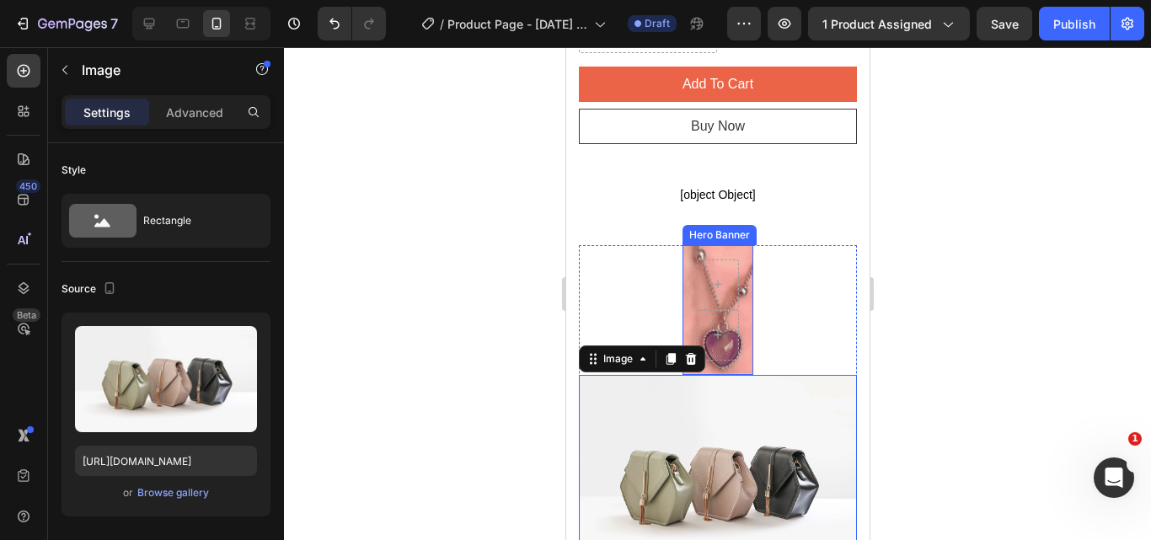
scroll to position [1314, 0]
